Goal: Information Seeking & Learning: Learn about a topic

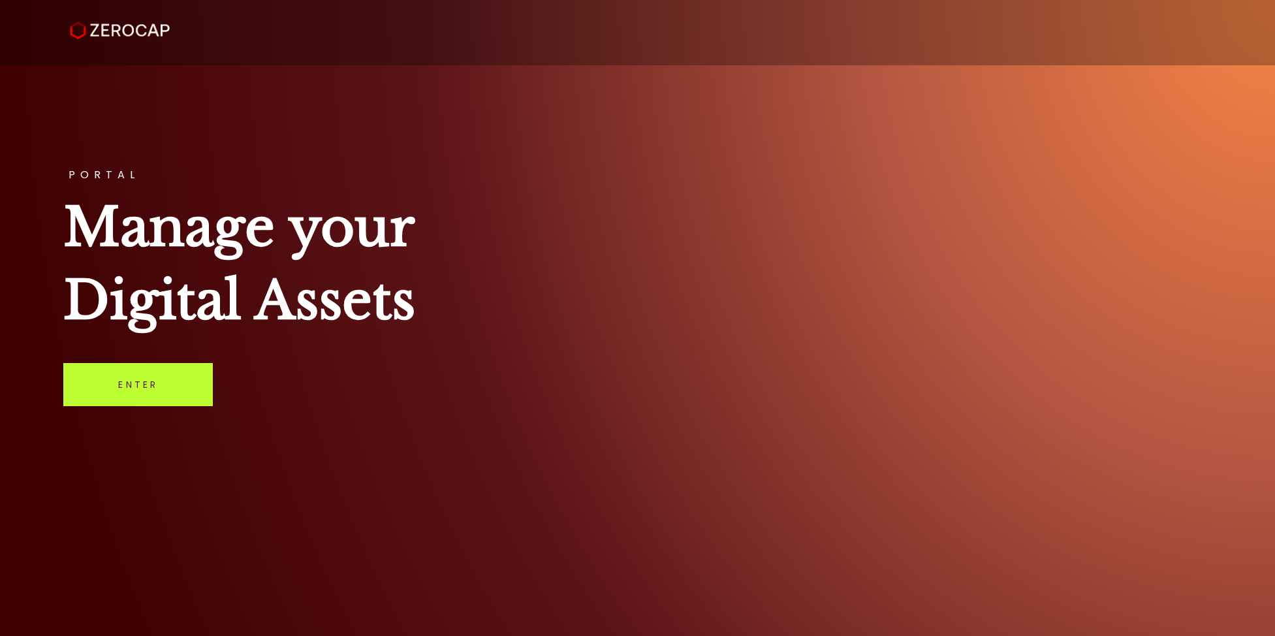
click at [132, 385] on link "Enter" at bounding box center [137, 384] width 149 height 43
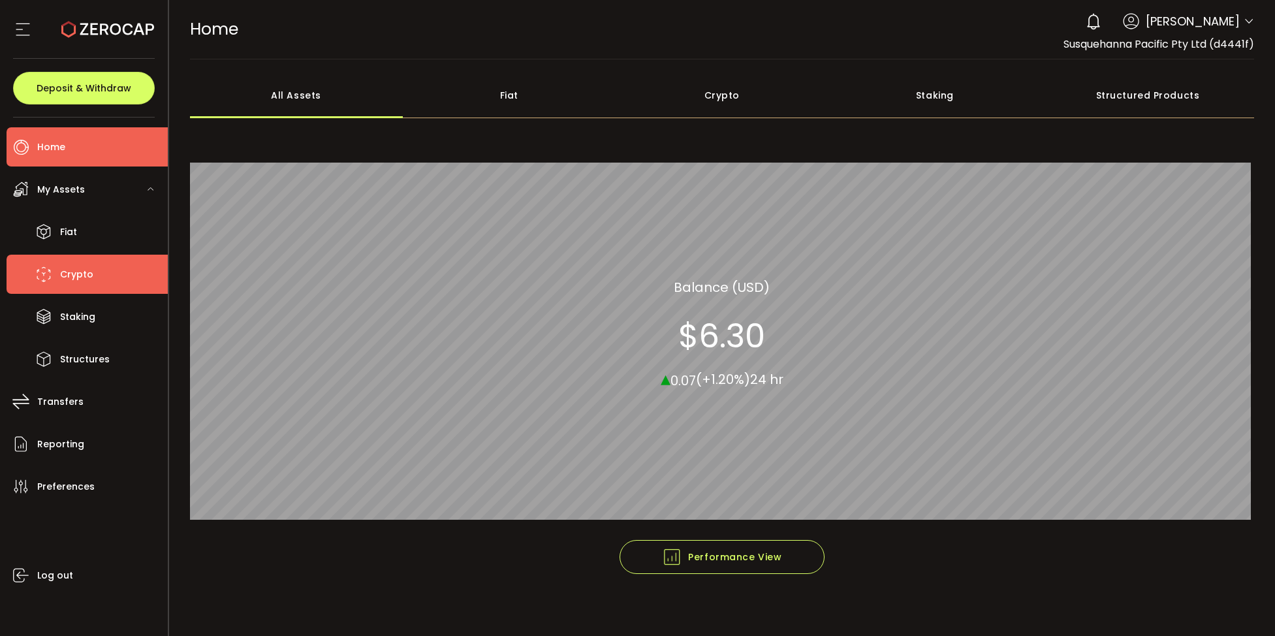
click at [78, 274] on span "Crypto" at bounding box center [76, 274] width 33 height 19
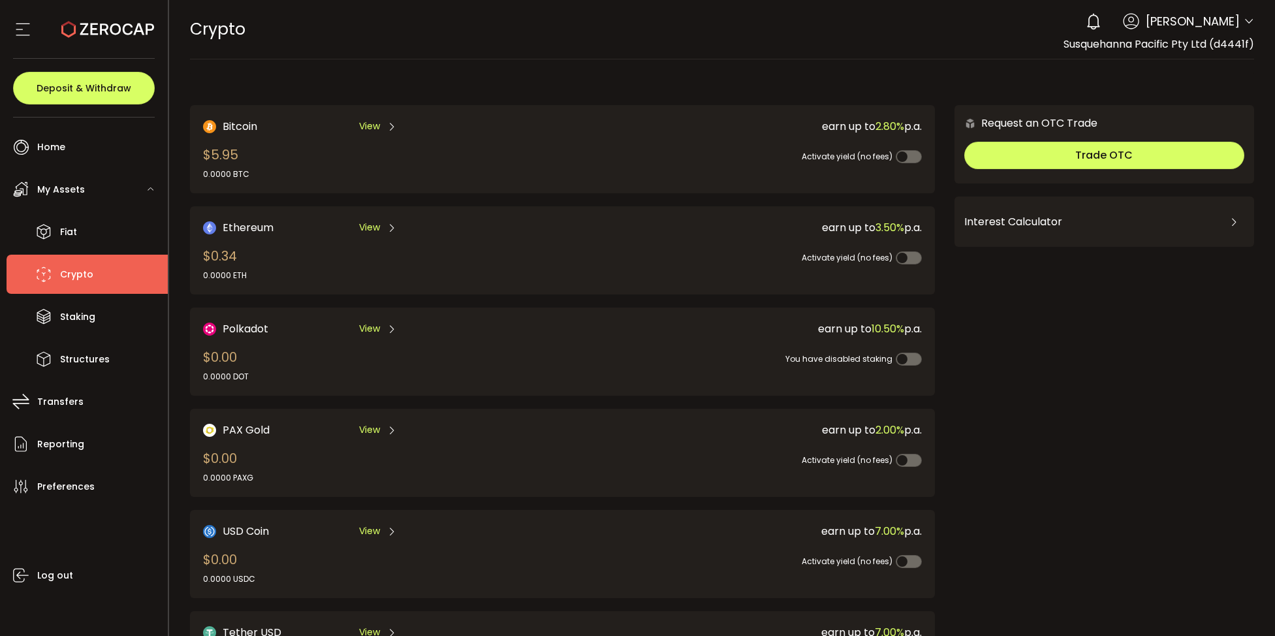
drag, startPoint x: 228, startPoint y: 174, endPoint x: 199, endPoint y: 172, distance: 28.7
click at [201, 172] on div "Bitcoin View $5.95 0.0000 BTC earn up to 2.80% p.a. Activate yield (no fees)" at bounding box center [562, 149] width 745 height 88
